Goal: Obtain resource: Obtain resource

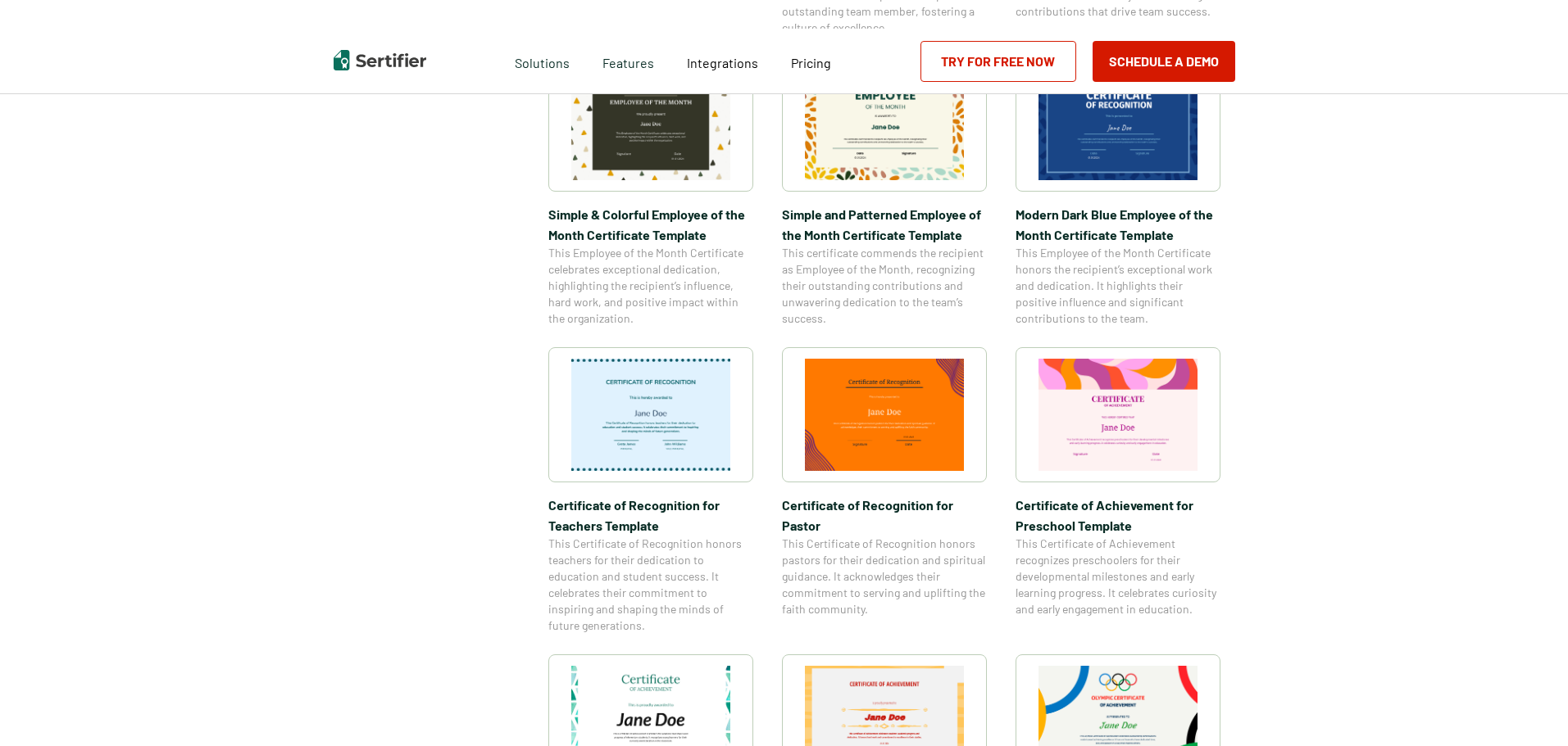
scroll to position [1065, 0]
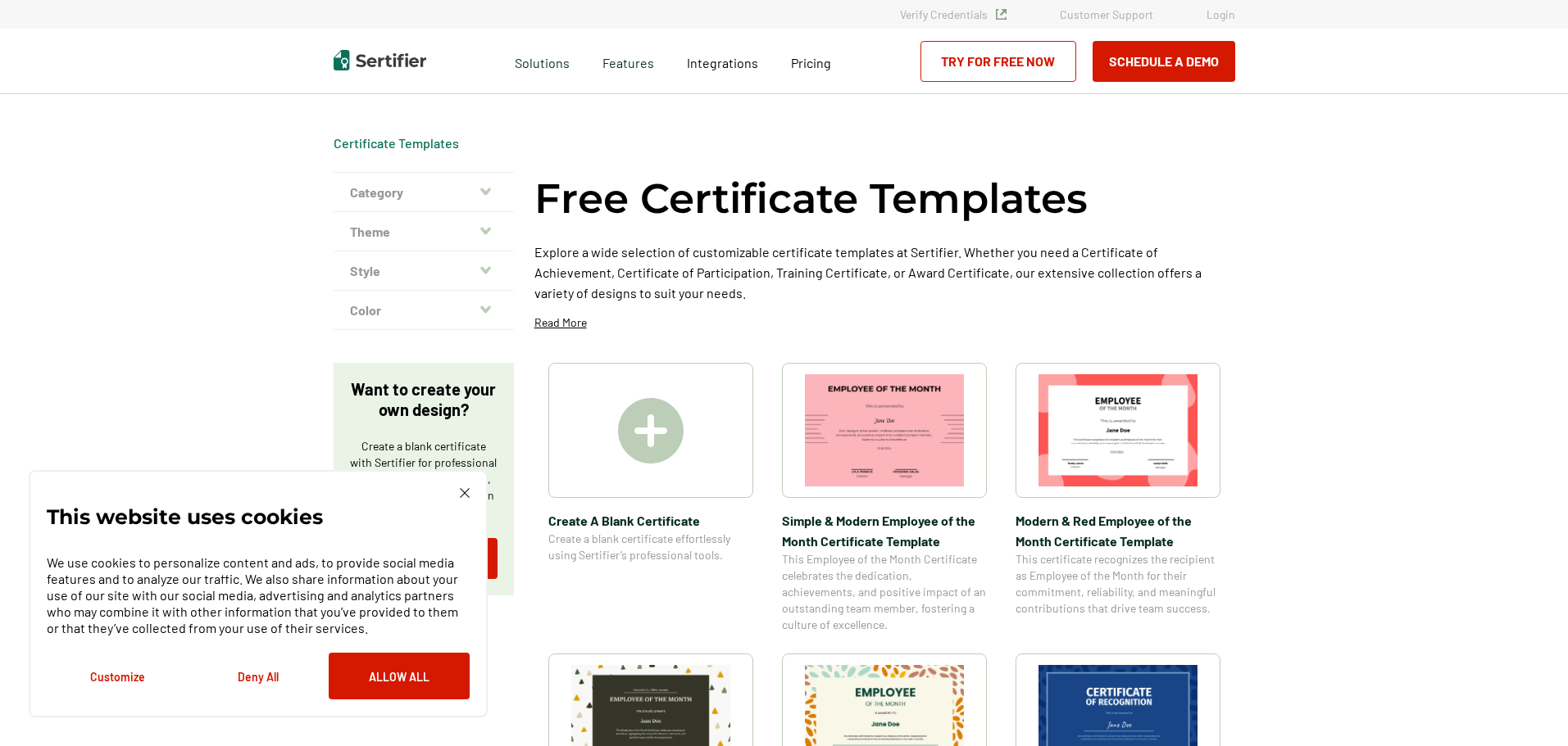
drag, startPoint x: 418, startPoint y: 676, endPoint x: 557, endPoint y: 656, distance: 140.4
click at [422, 666] on button "Allow All" at bounding box center [400, 676] width 141 height 46
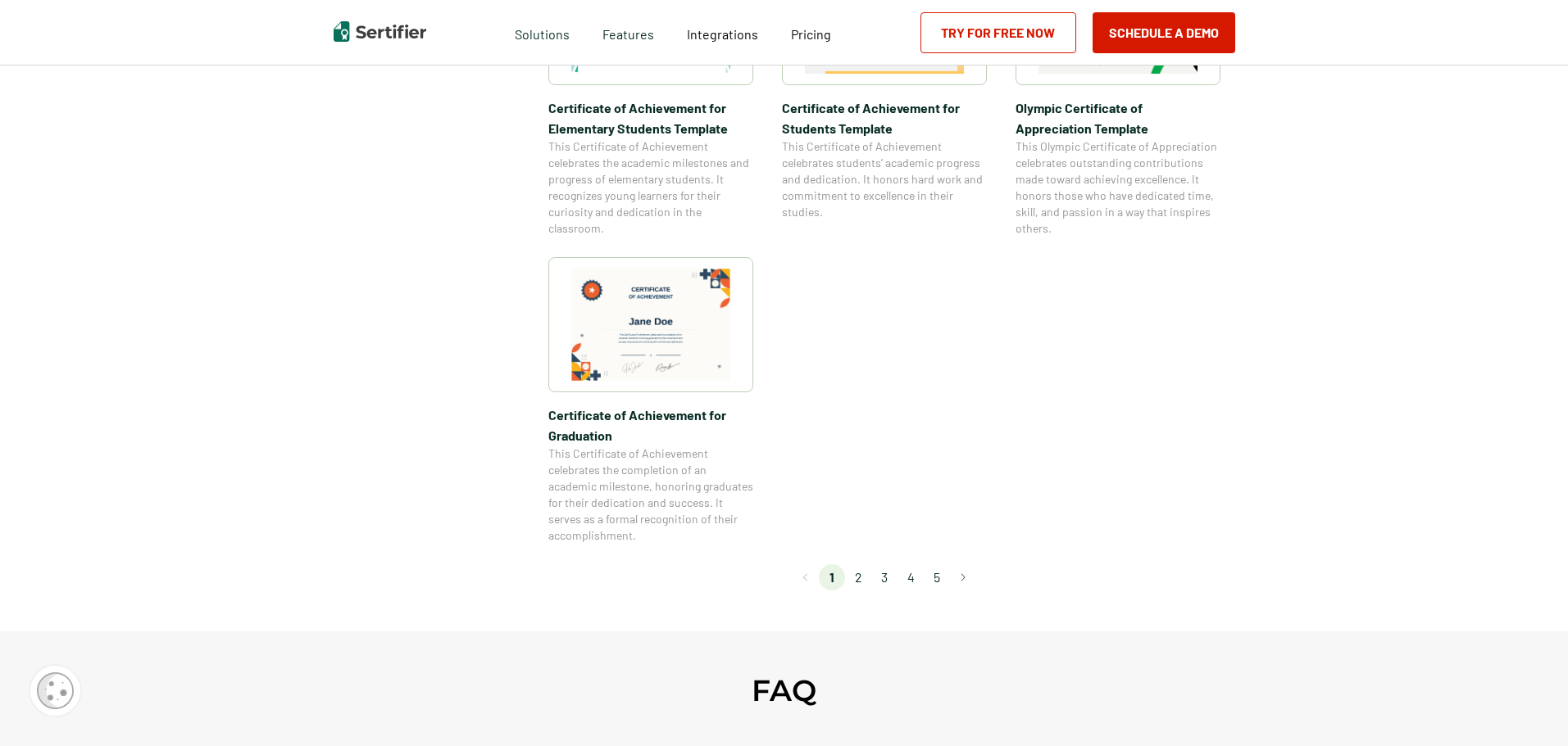
scroll to position [1311, 0]
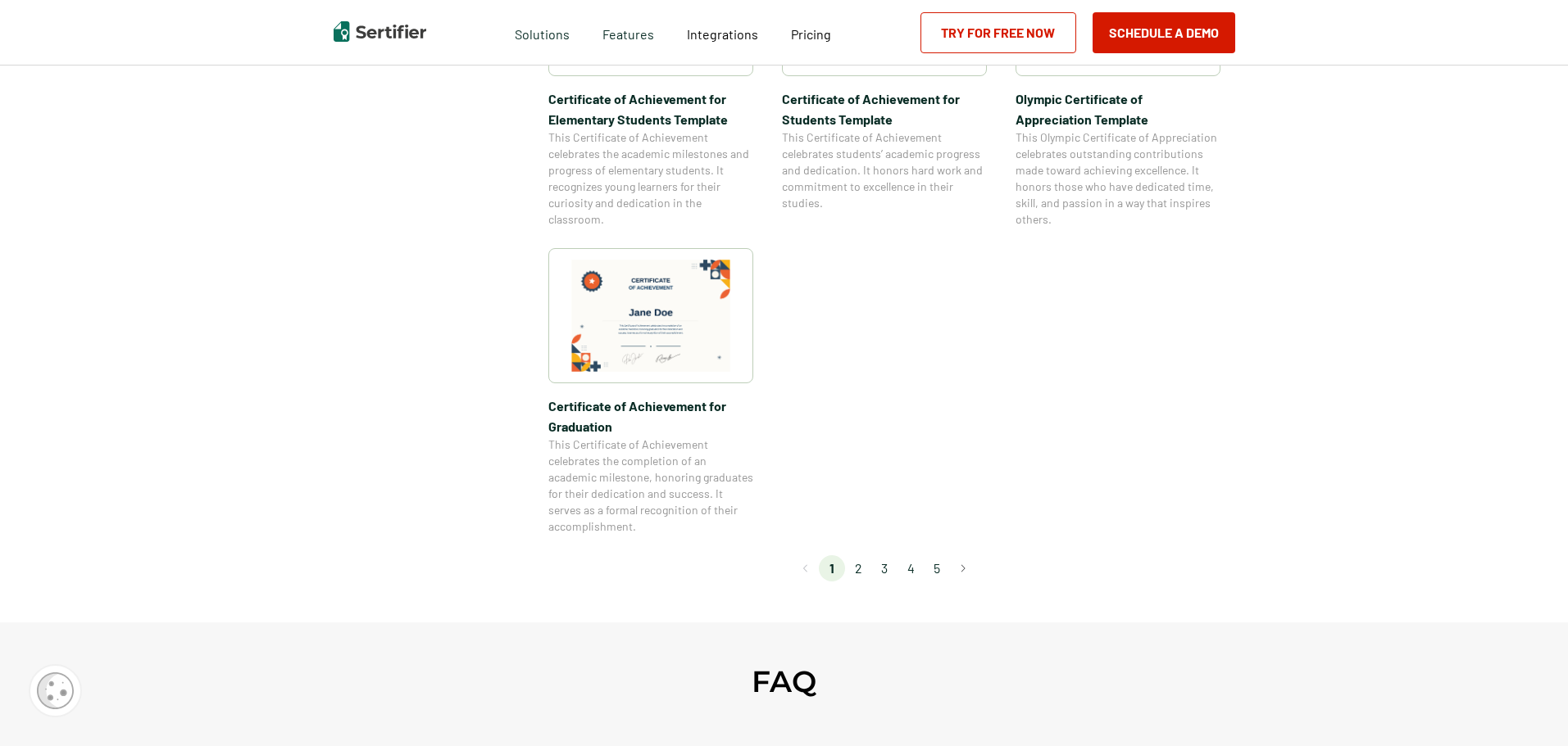
click at [842, 569] on li "3" at bounding box center [884, 568] width 26 height 26
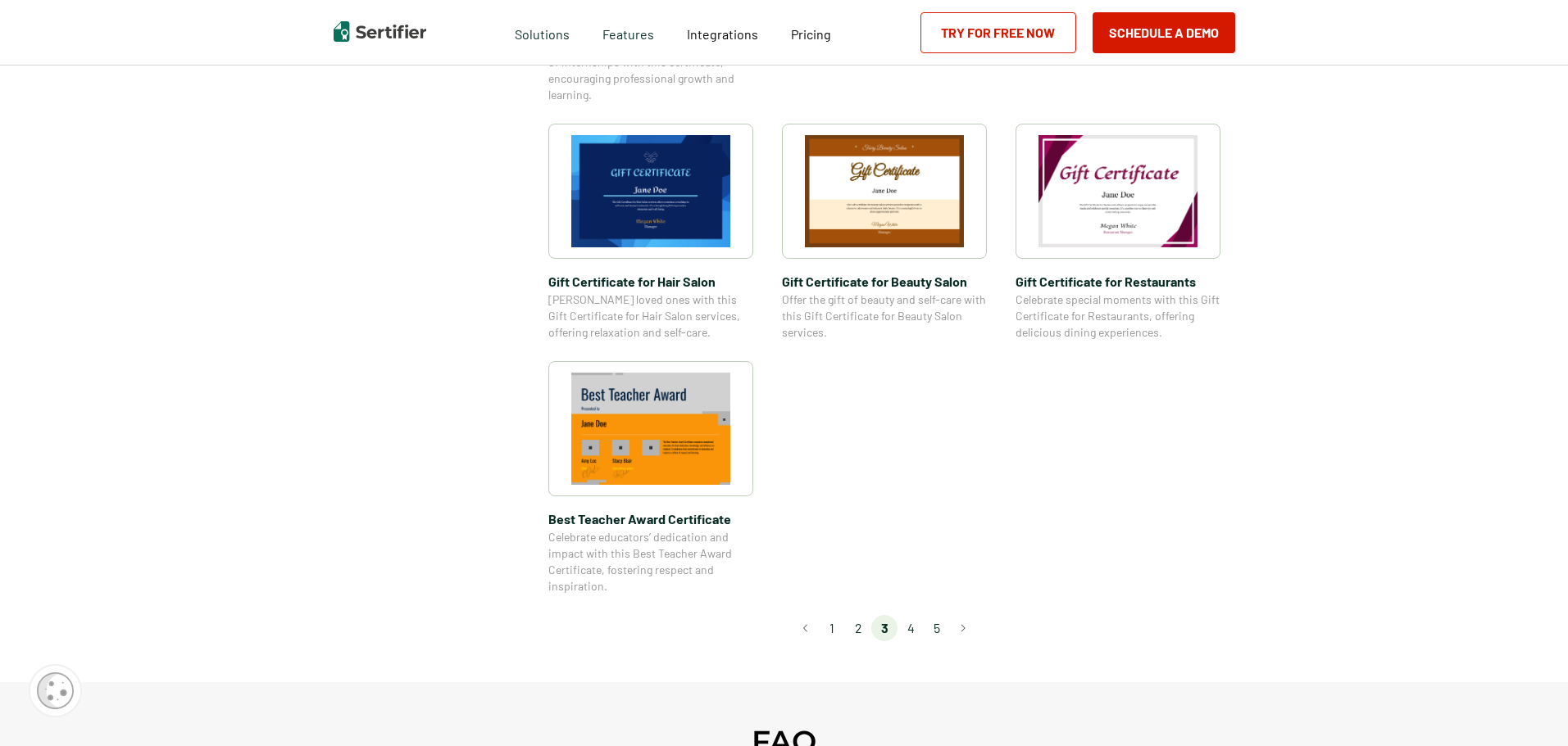
scroll to position [1147, 0]
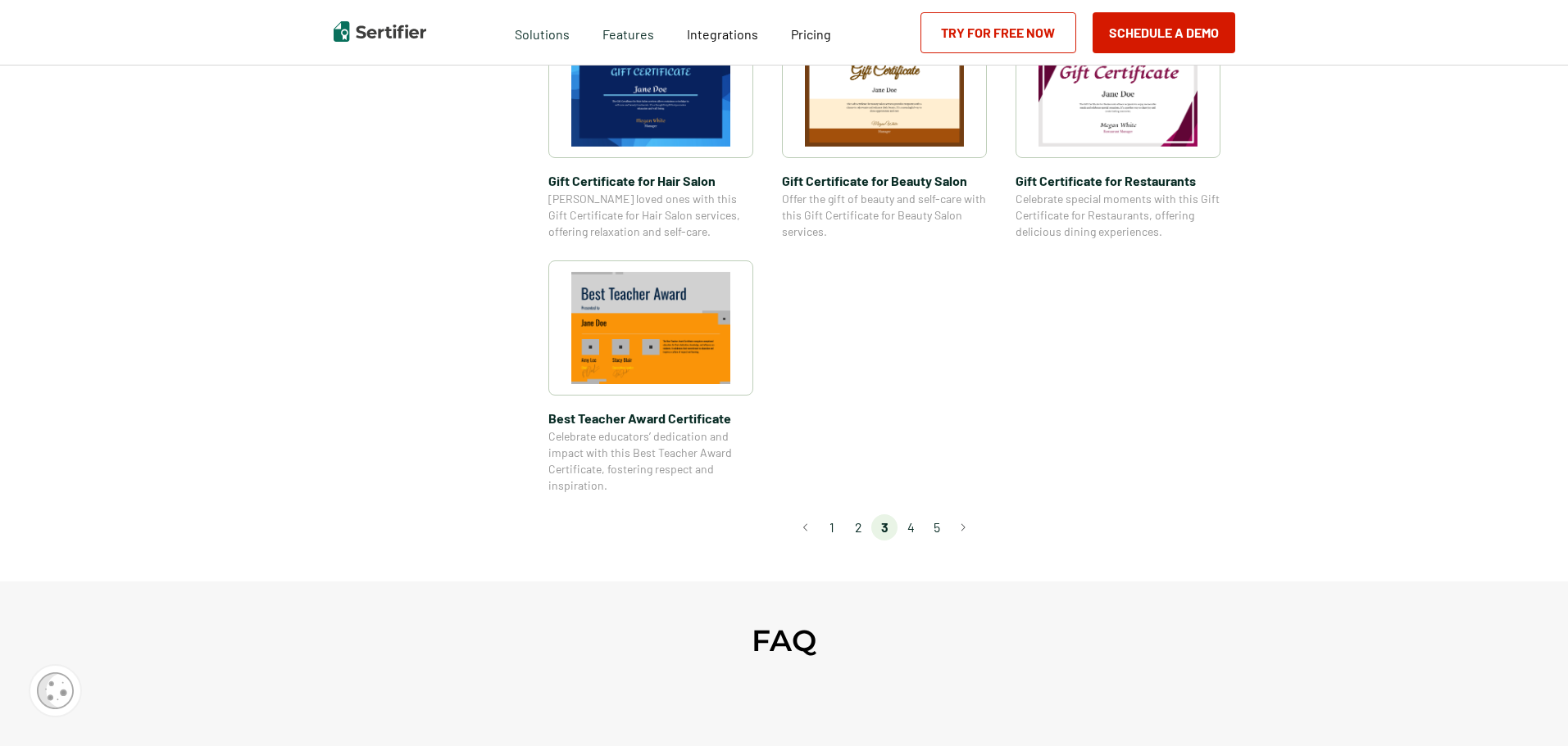
click at [842, 525] on li "4" at bounding box center [910, 527] width 26 height 26
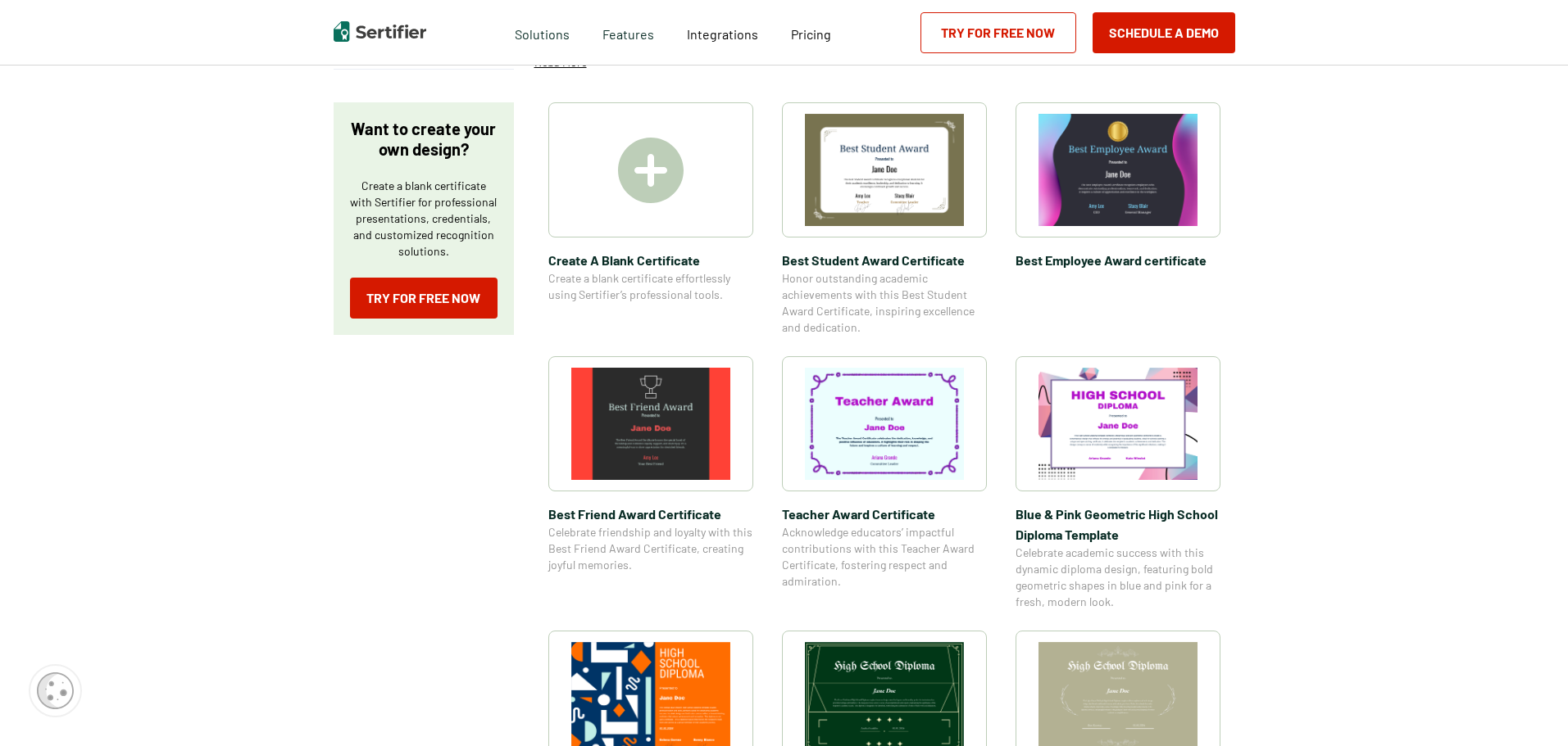
scroll to position [163, 0]
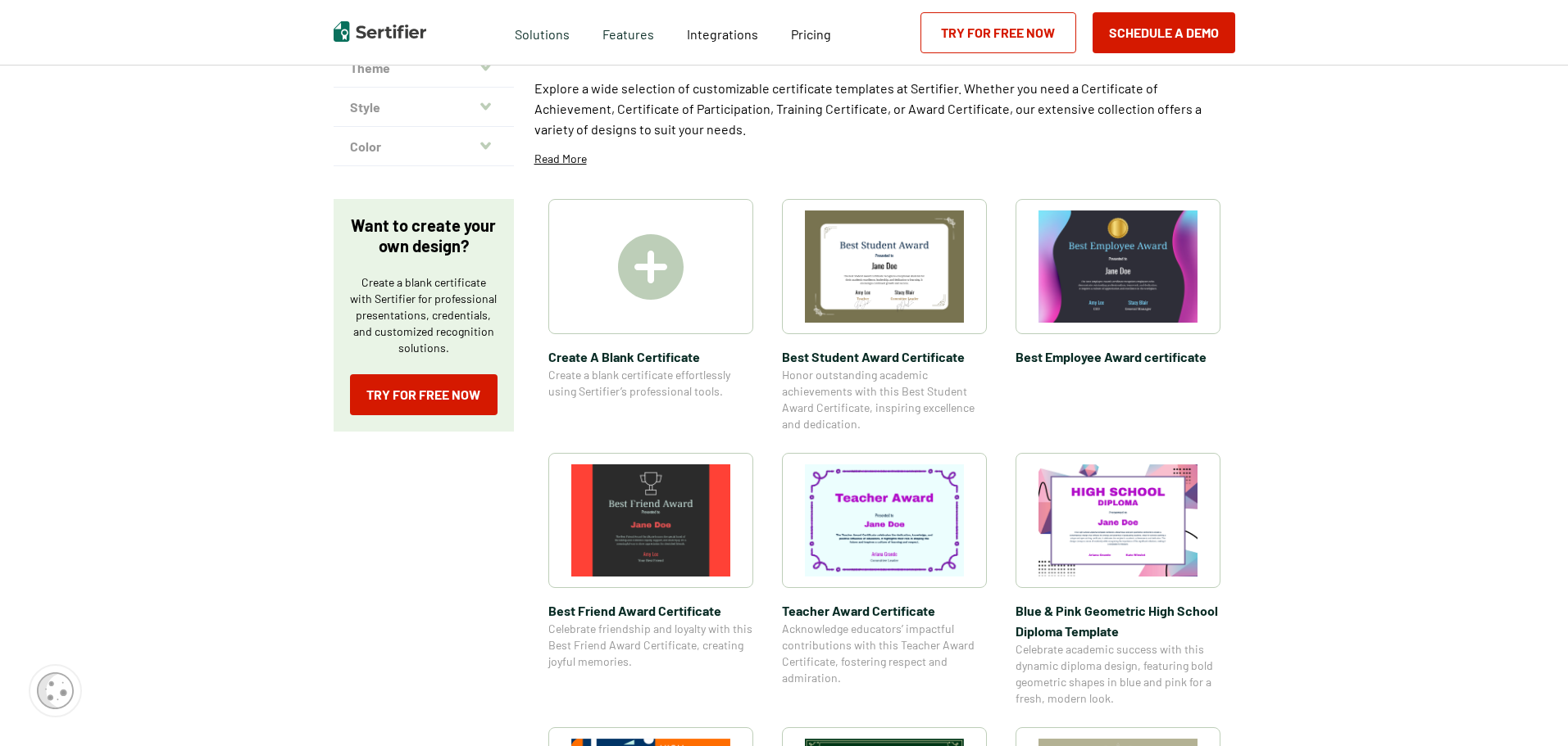
click at [842, 248] on img at bounding box center [1118, 267] width 159 height 113
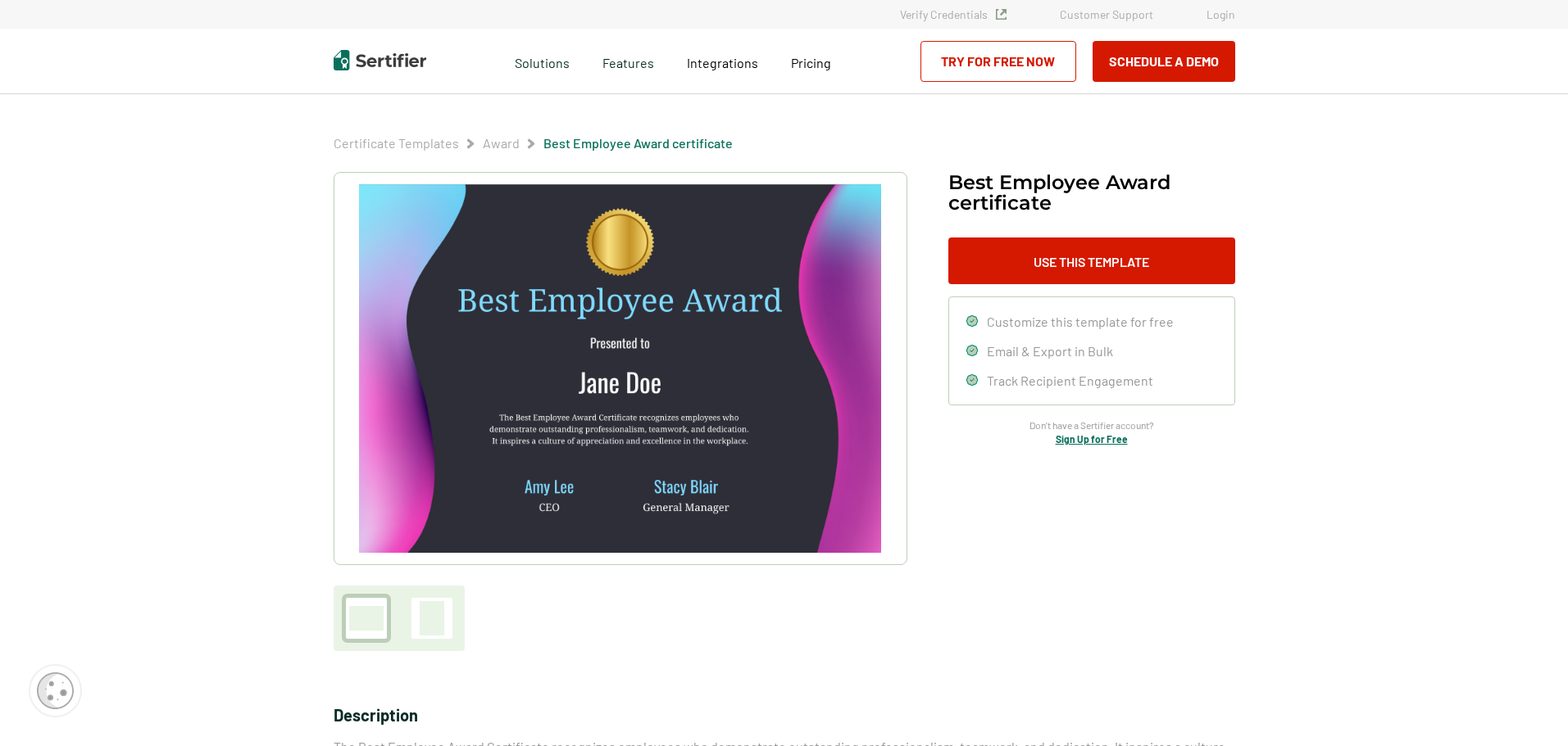
click at [663, 430] on img at bounding box center [620, 368] width 521 height 369
click at [842, 251] on button "Use This Template" at bounding box center [1092, 261] width 287 height 46
